Goal: Find specific page/section: Find specific page/section

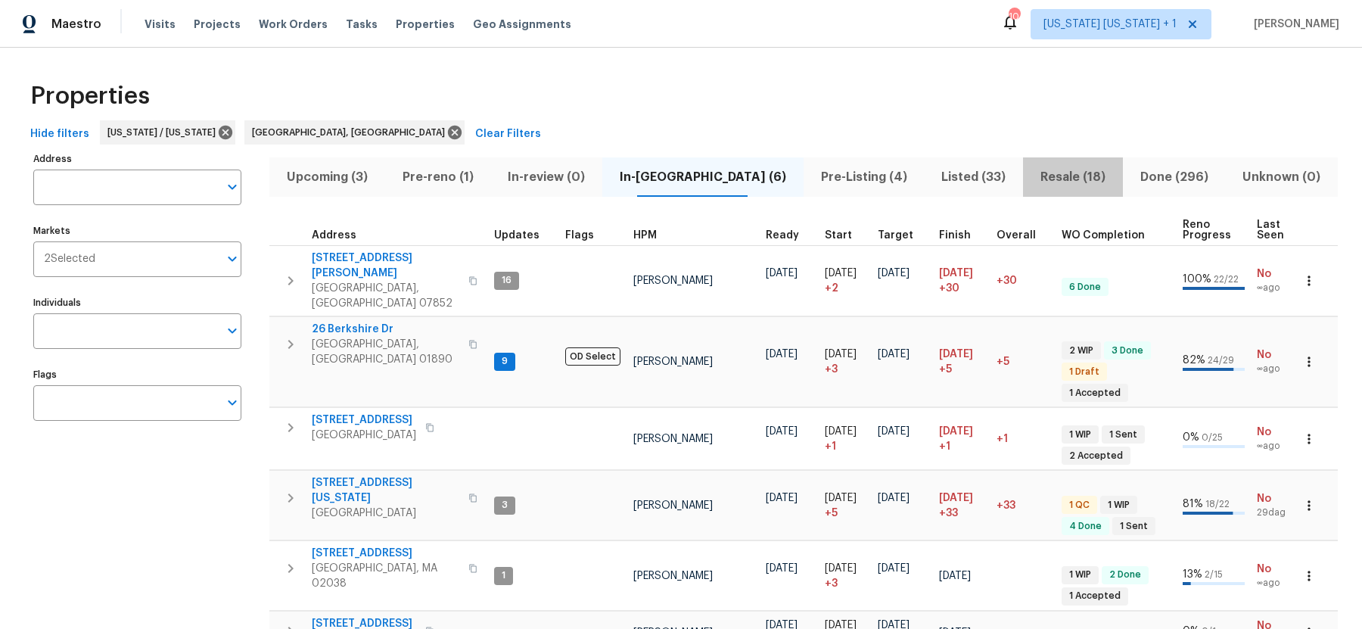
click at [1032, 177] on span "Resale (18)" at bounding box center [1073, 176] width 82 height 21
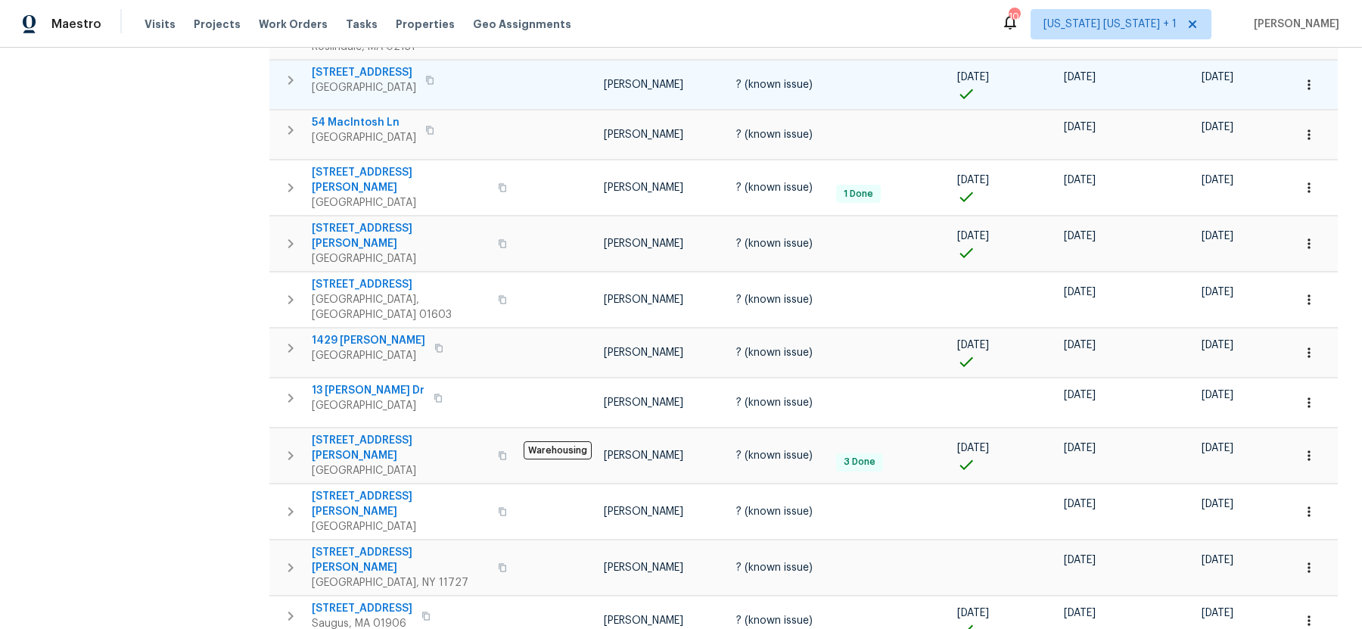
scroll to position [515, 0]
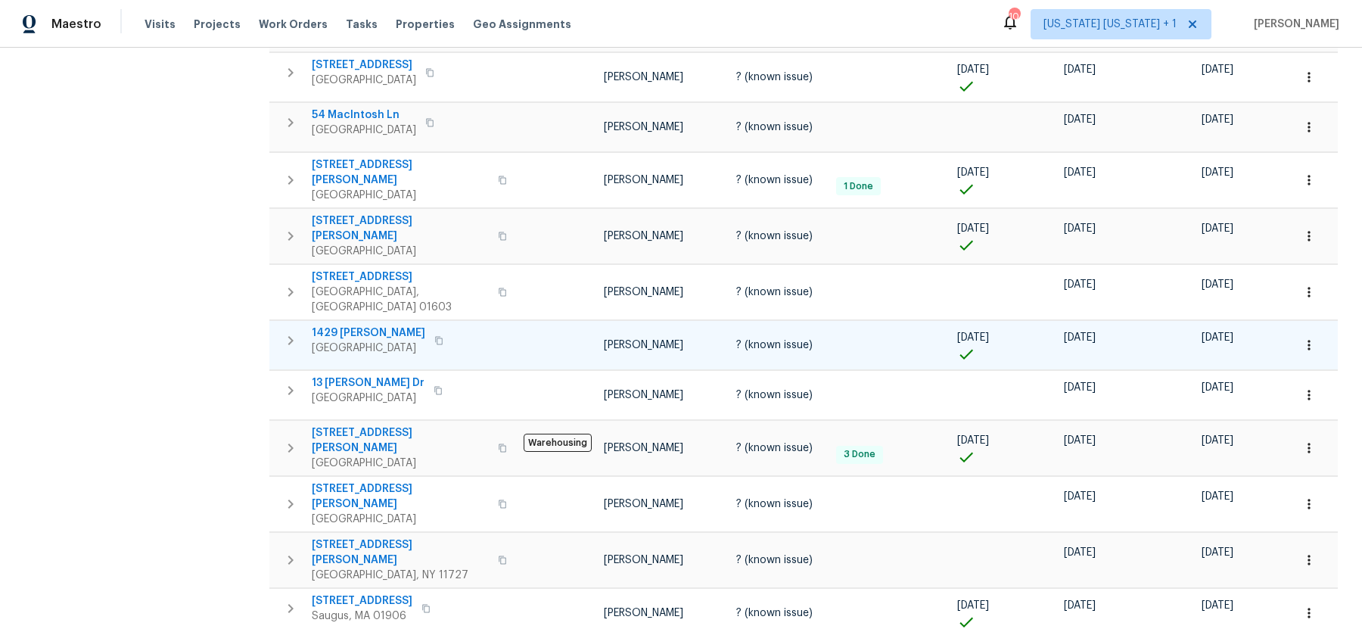
click at [368, 325] on span "1429 [PERSON_NAME]" at bounding box center [368, 332] width 113 height 15
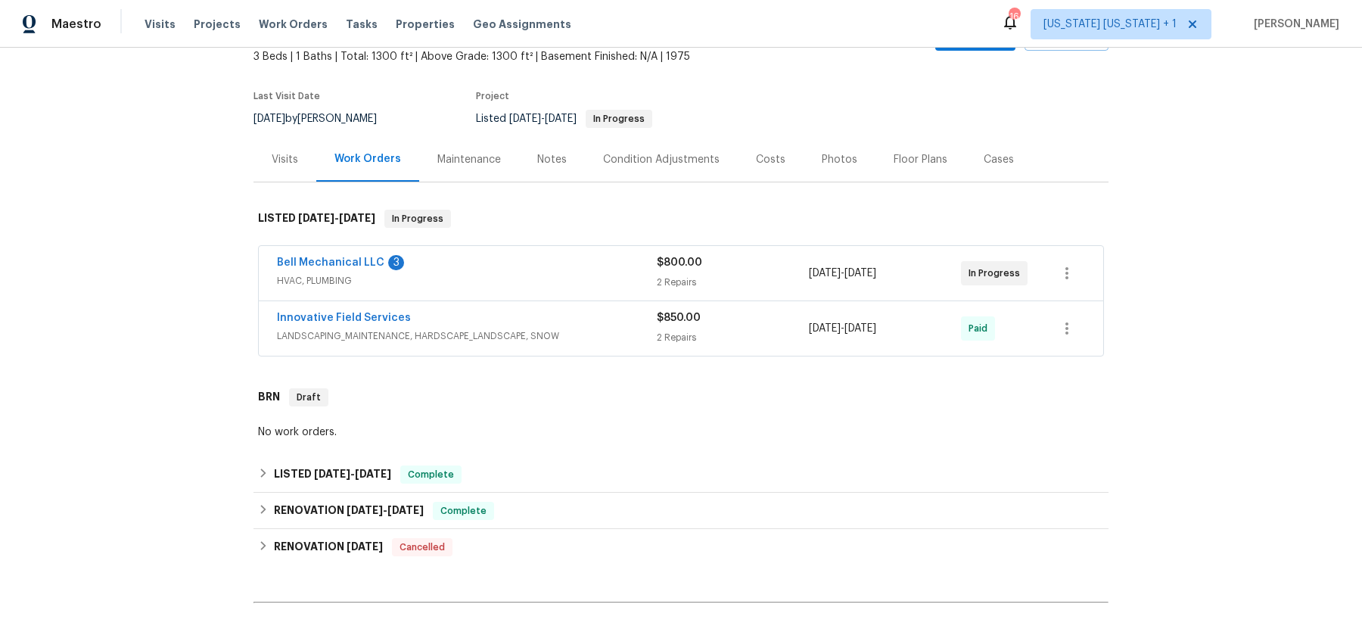
scroll to position [107, 0]
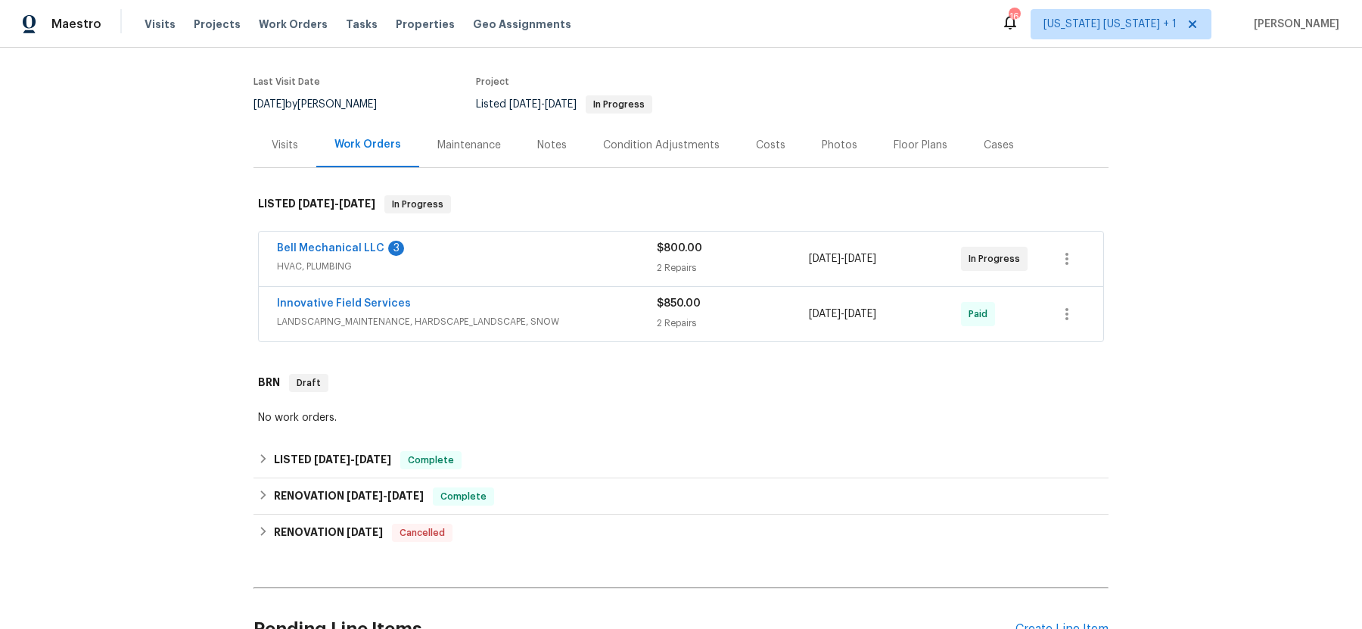
click at [477, 246] on div "Bell Mechanical LLC 3" at bounding box center [467, 250] width 380 height 18
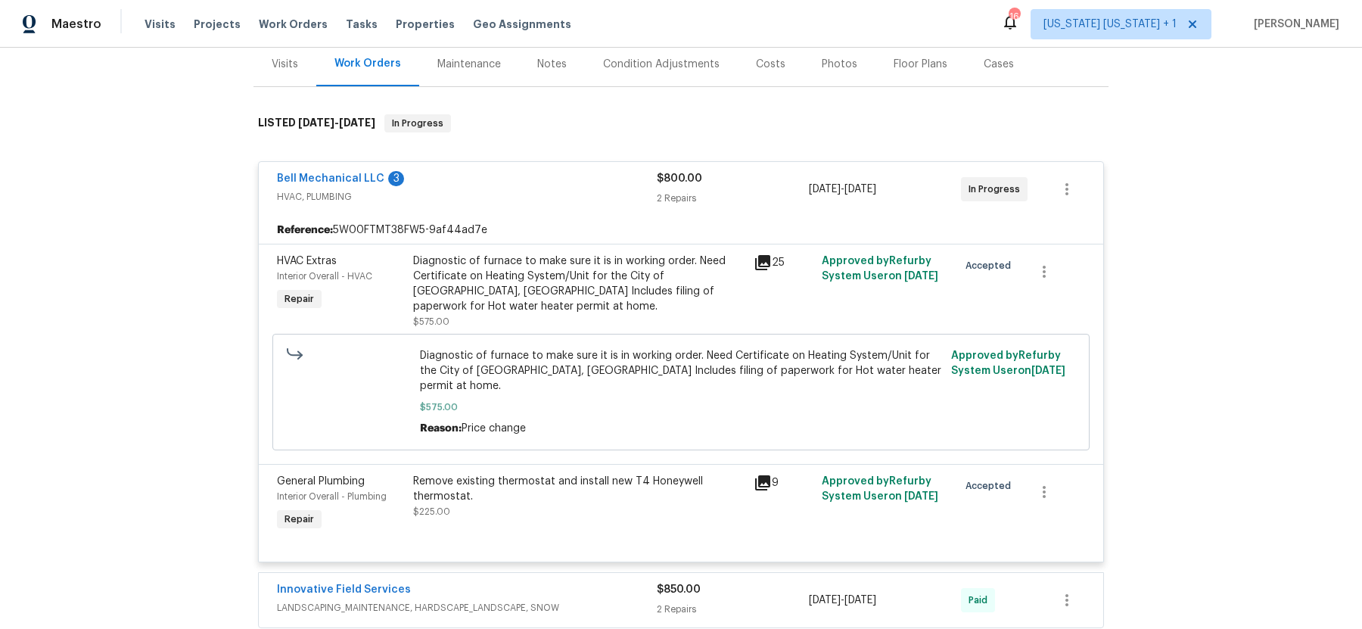
scroll to position [208, 0]
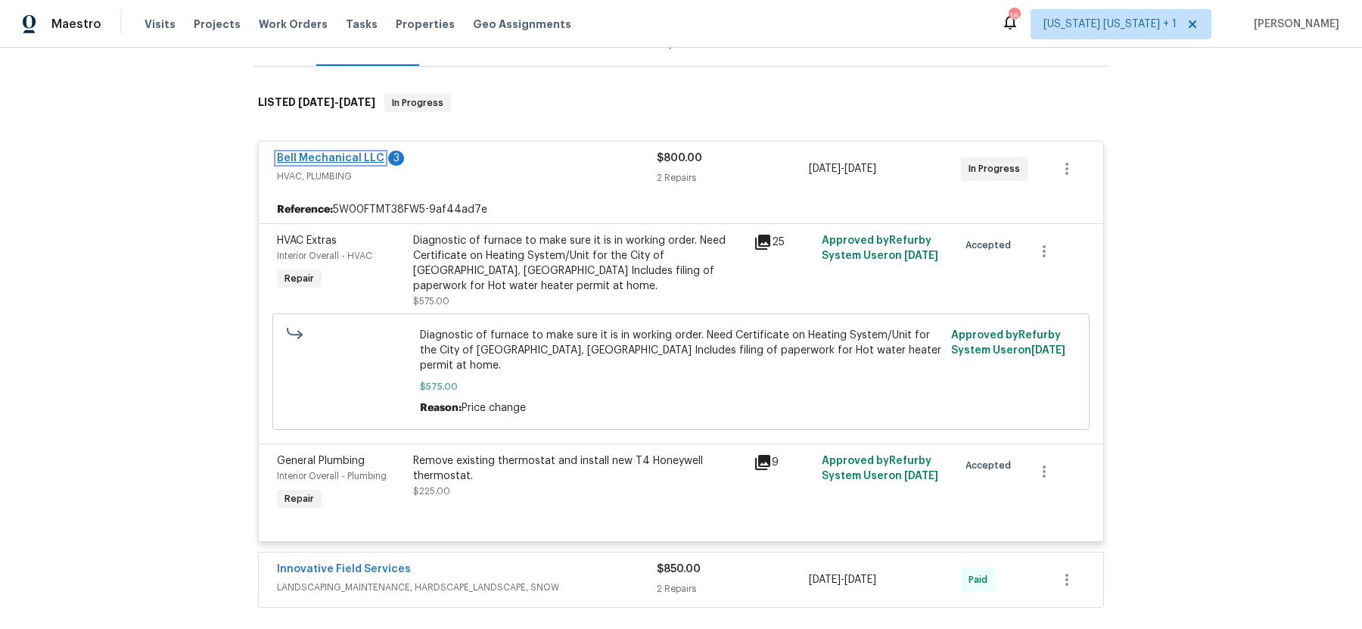
click at [323, 158] on link "Bell Mechanical LLC" at bounding box center [330, 158] width 107 height 11
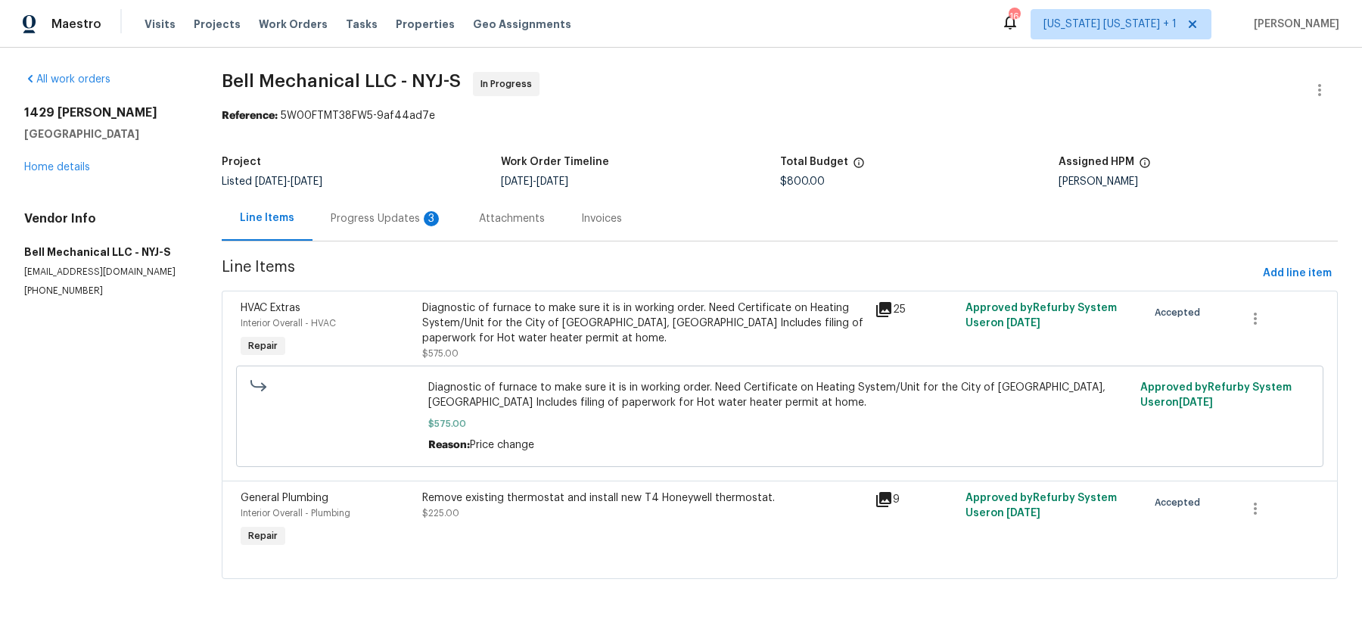
click at [399, 205] on div "Progress Updates 3" at bounding box center [386, 218] width 148 height 45
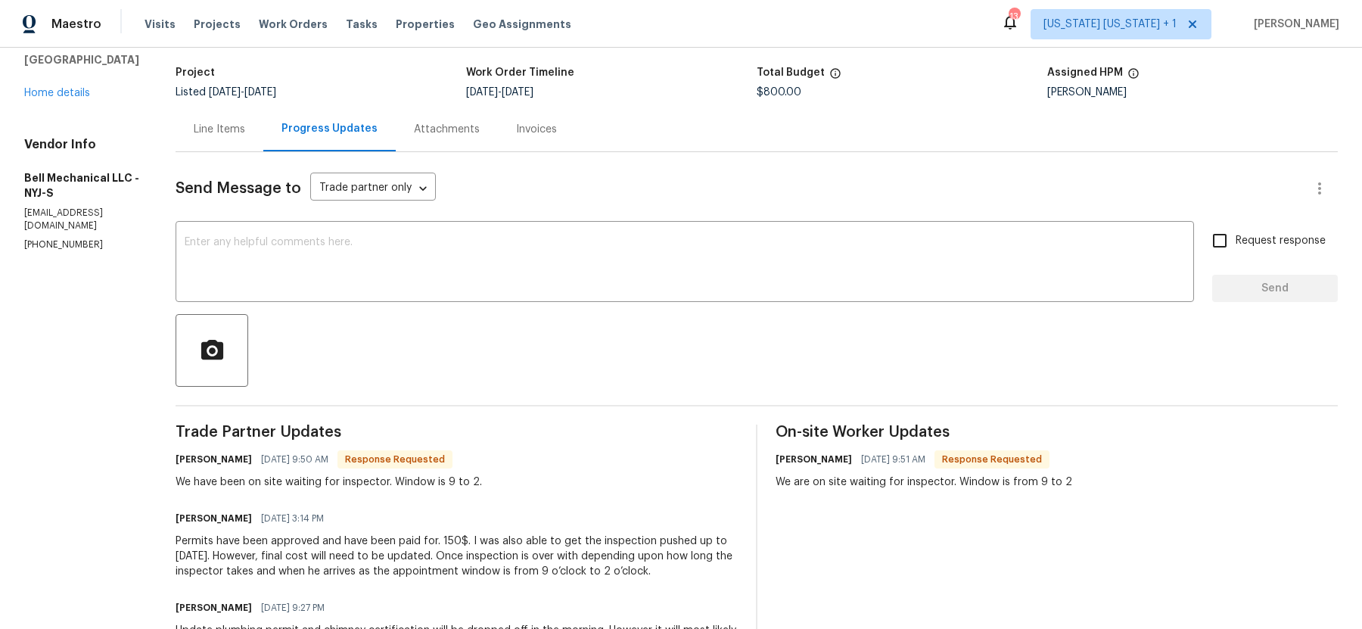
scroll to position [80, 0]
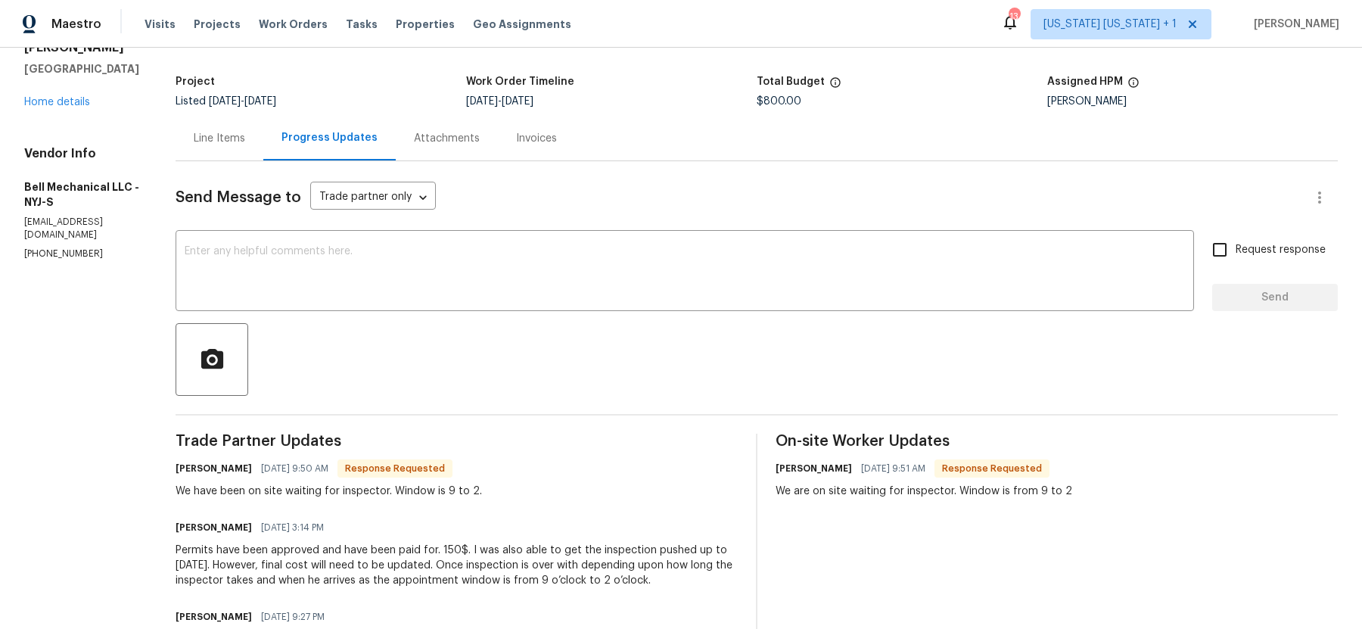
click at [235, 136] on div "Line Items" at bounding box center [219, 138] width 51 height 15
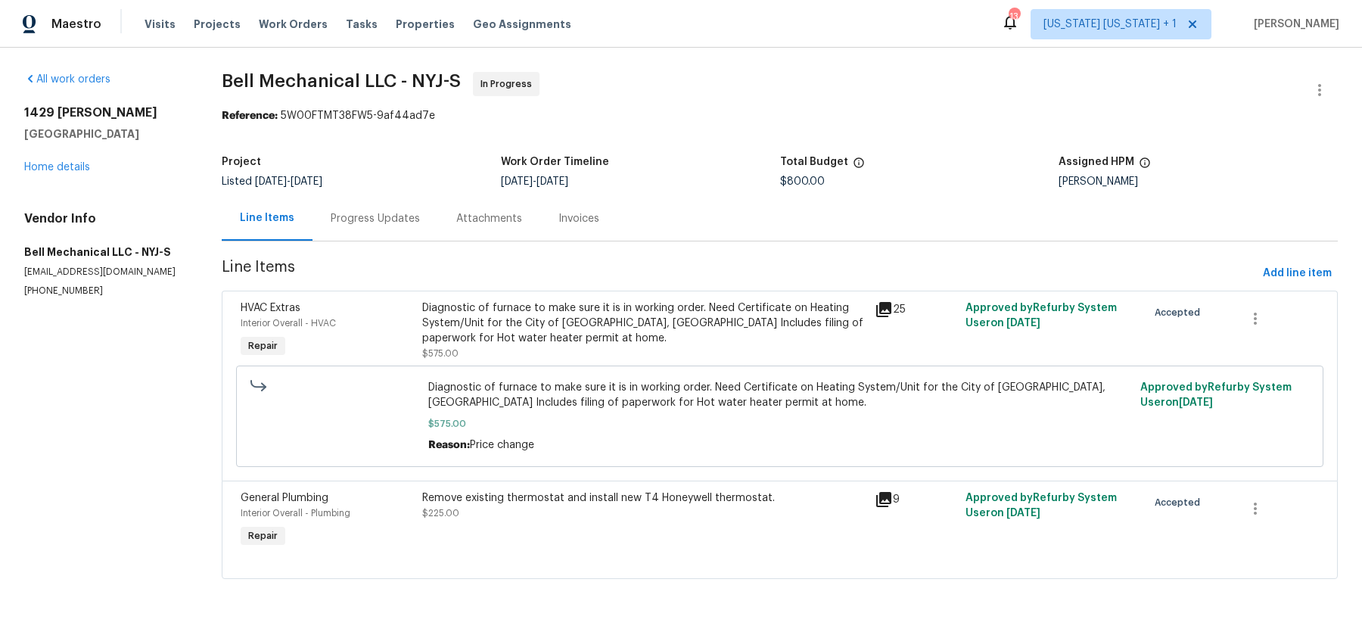
click at [696, 107] on span "Bell Mechanical LLC - NYJ-S In Progress" at bounding box center [762, 90] width 1080 height 36
